Goal: Transaction & Acquisition: Purchase product/service

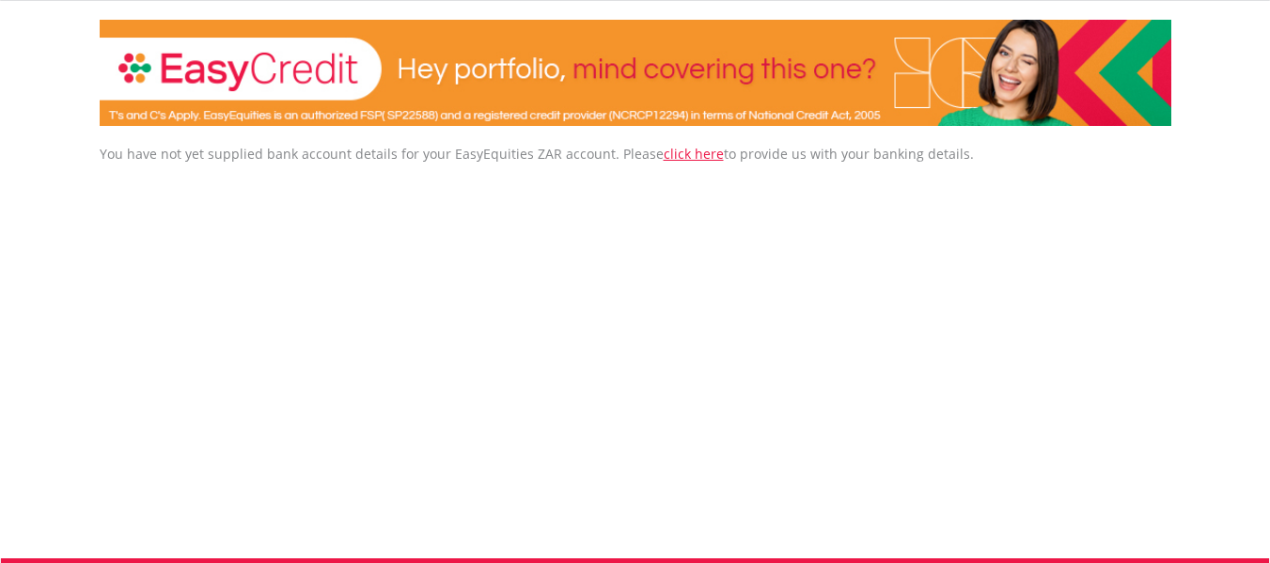
scroll to position [289, 0]
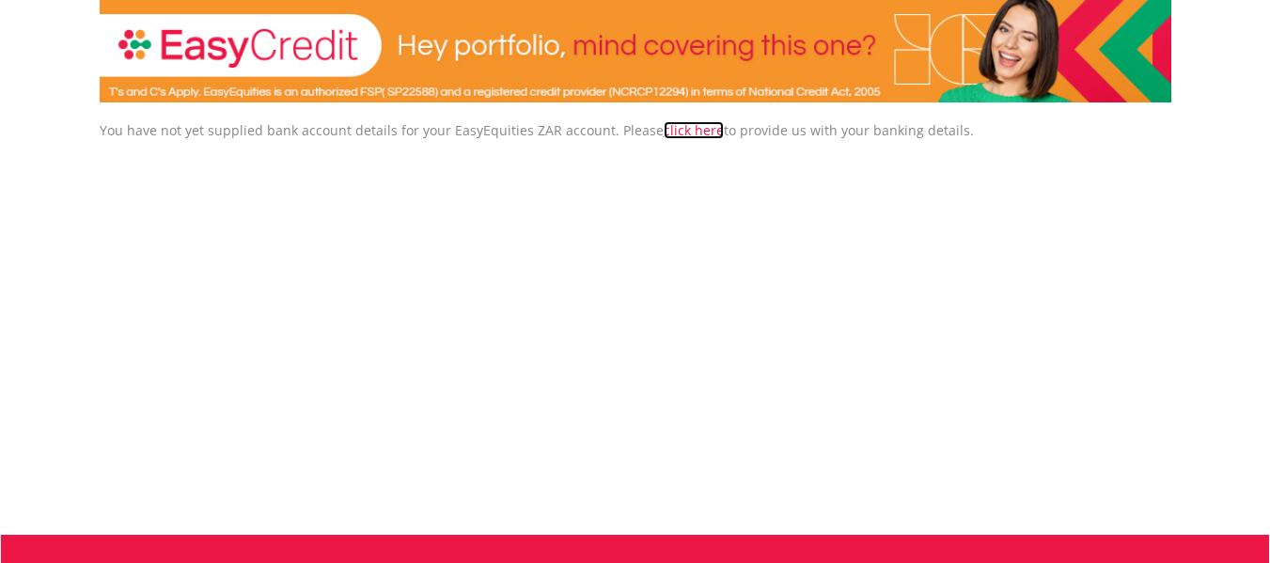
click at [664, 136] on link "click here" at bounding box center [693, 130] width 60 height 18
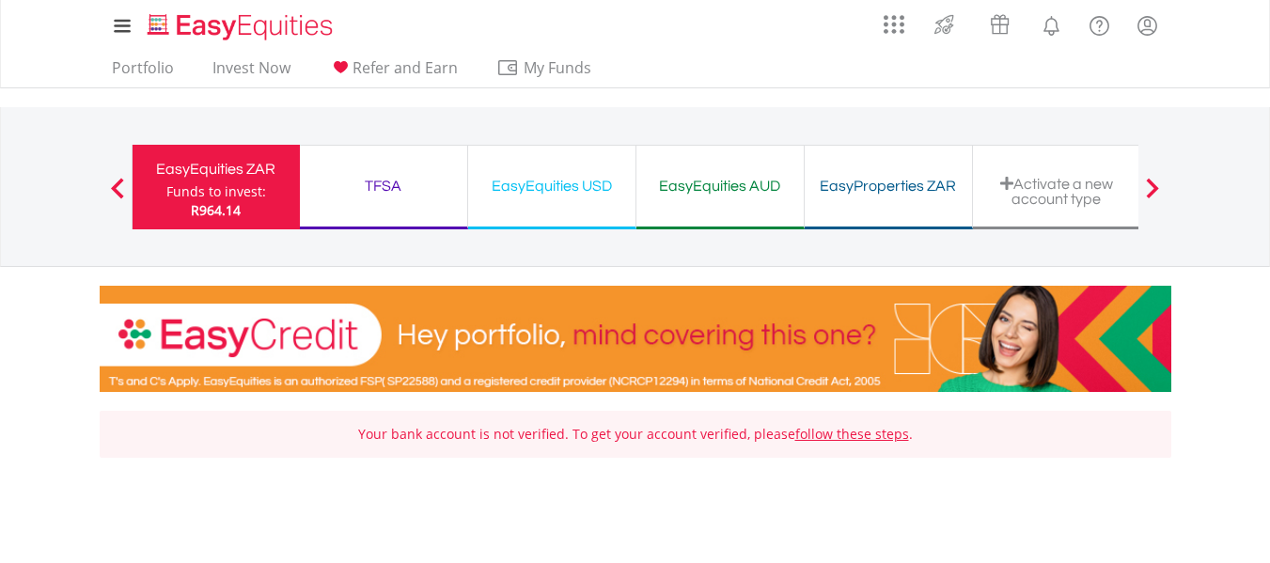
click at [400, 178] on div "TFSA" at bounding box center [383, 186] width 145 height 26
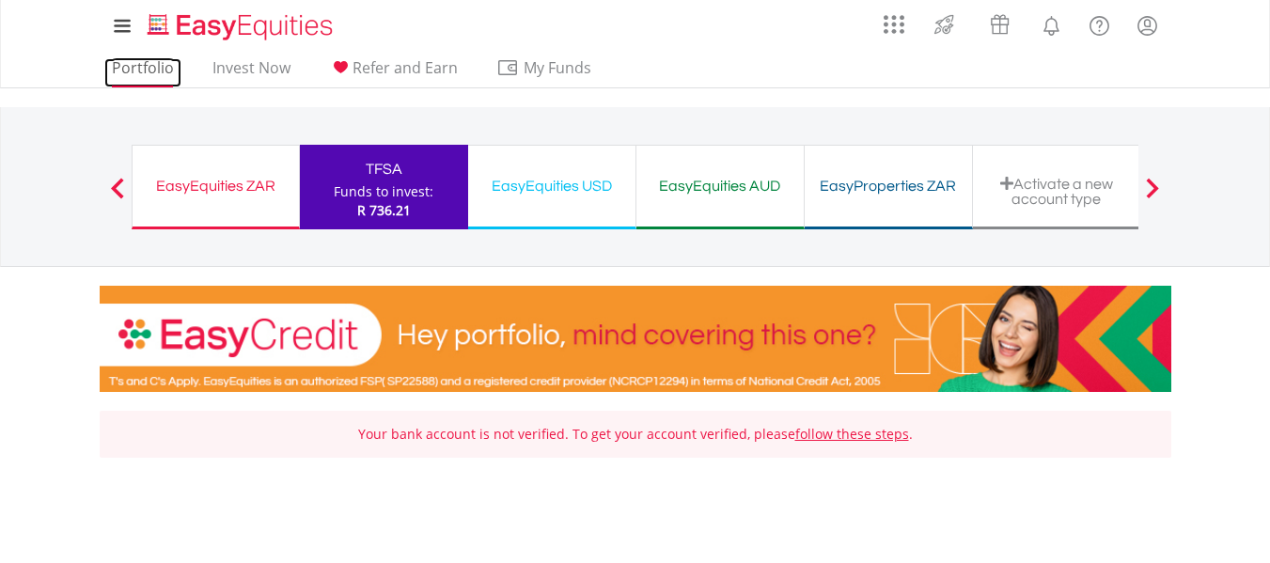
click at [164, 65] on link "Portfolio" at bounding box center [142, 72] width 77 height 29
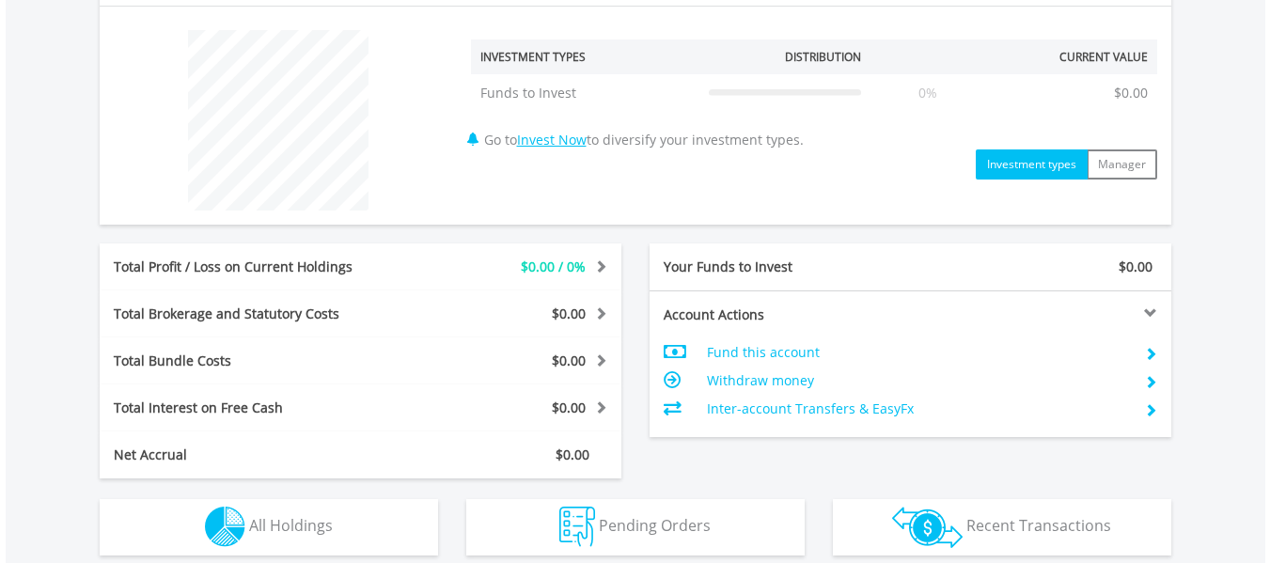
scroll to position [730, 0]
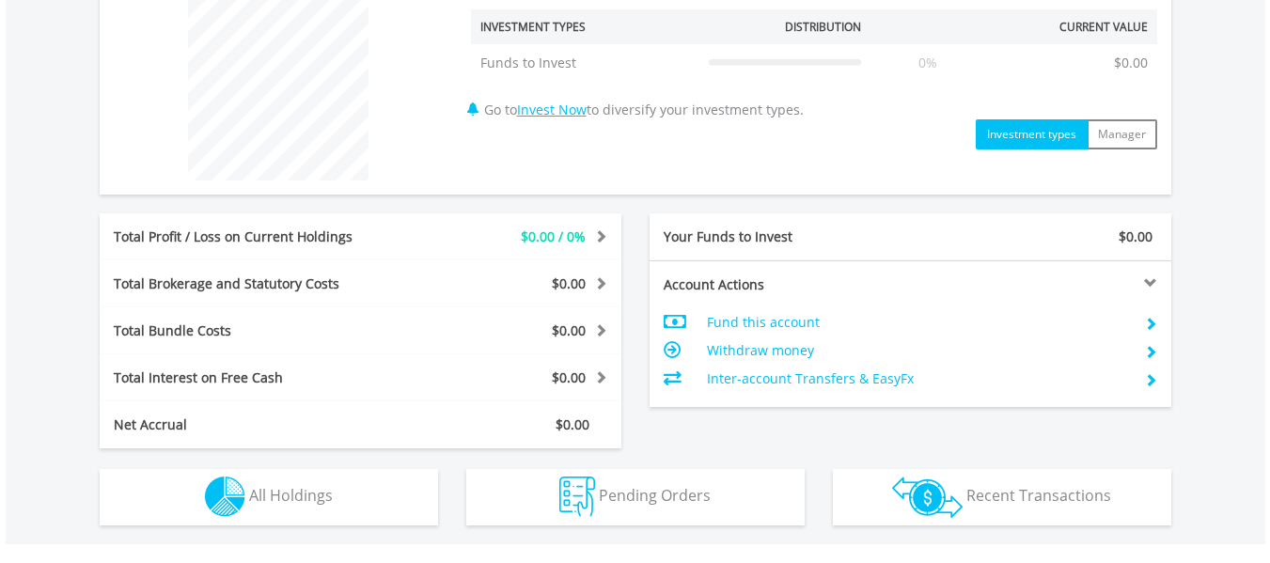
click at [600, 107] on div "﻿ Investment Types Distribution Current Value Show All Funds to Invest Funds to…" at bounding box center [814, 70] width 714 height 159
click at [586, 107] on link "Invest Now" at bounding box center [552, 110] width 70 height 18
